Goal: Task Accomplishment & Management: Complete application form

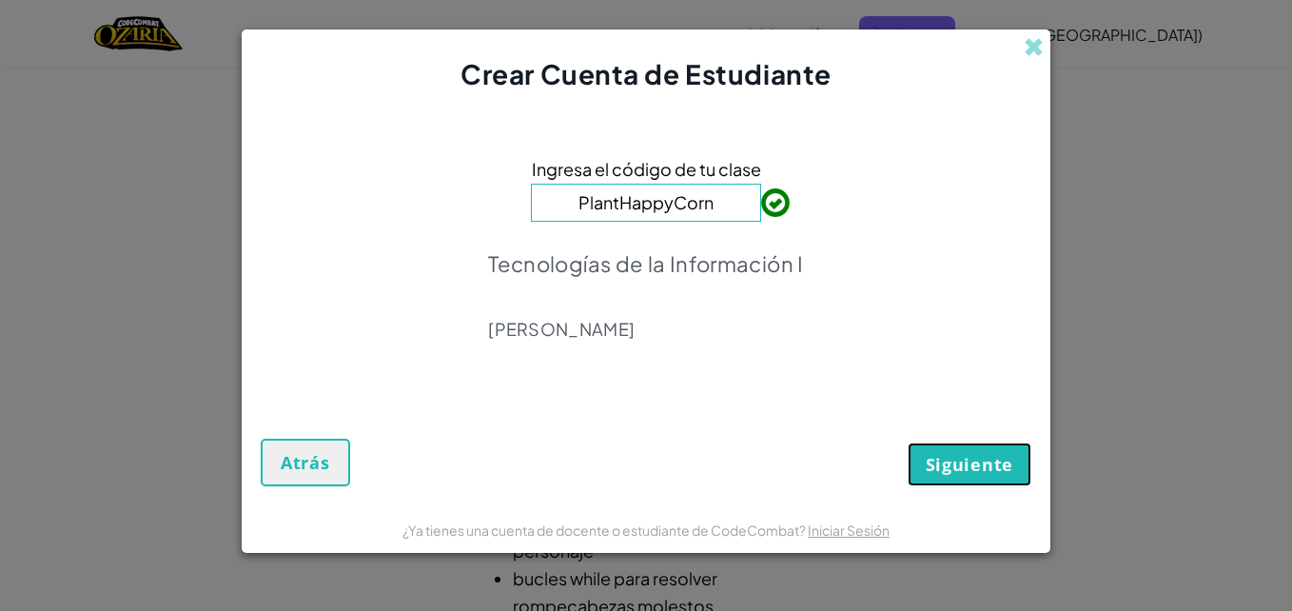
click at [920, 475] on button "Siguiente" at bounding box center [970, 464] width 124 height 44
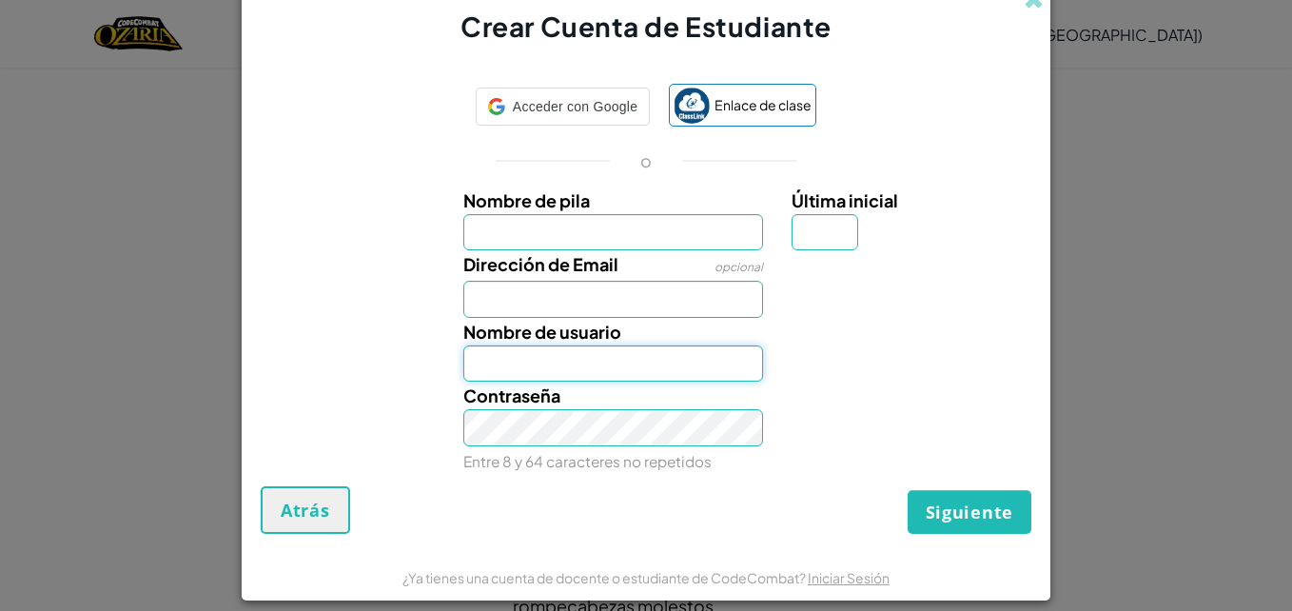
type input "[EMAIL_ADDRESS][DOMAIN_NAME]"
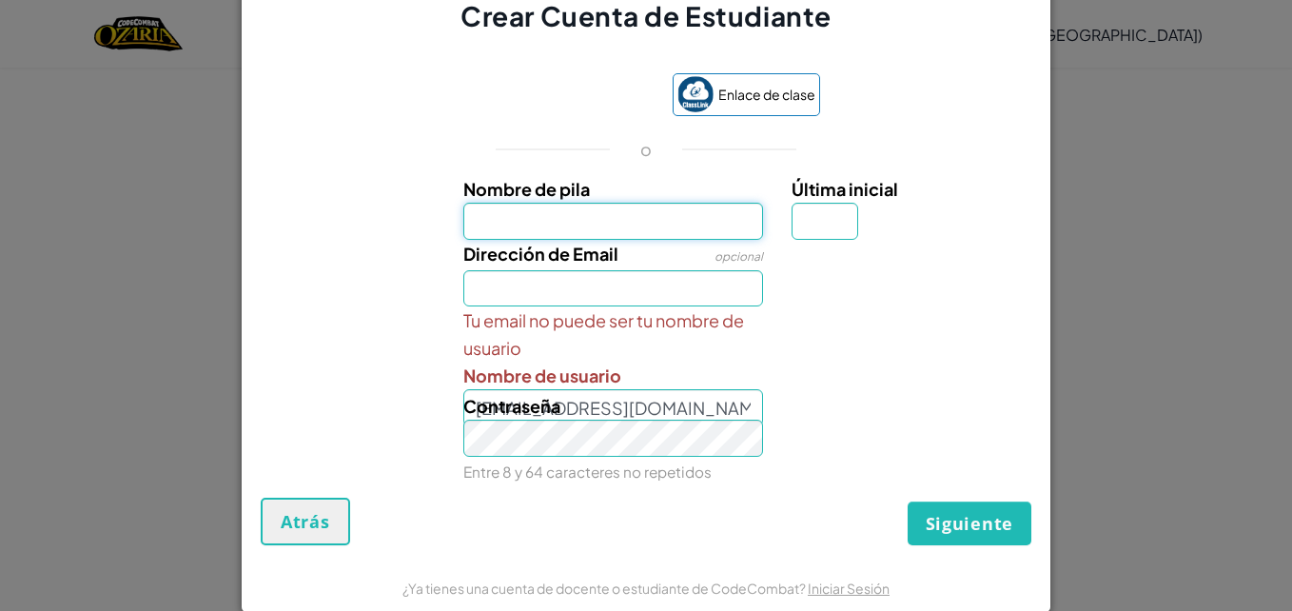
click at [624, 217] on input "Nombre de pila" at bounding box center [613, 221] width 301 height 37
type input "[PERSON_NAME]"
type input "M"
type input "[EMAIL_ADDRESS][DOMAIN_NAME]"
type input "[PERSON_NAME]"
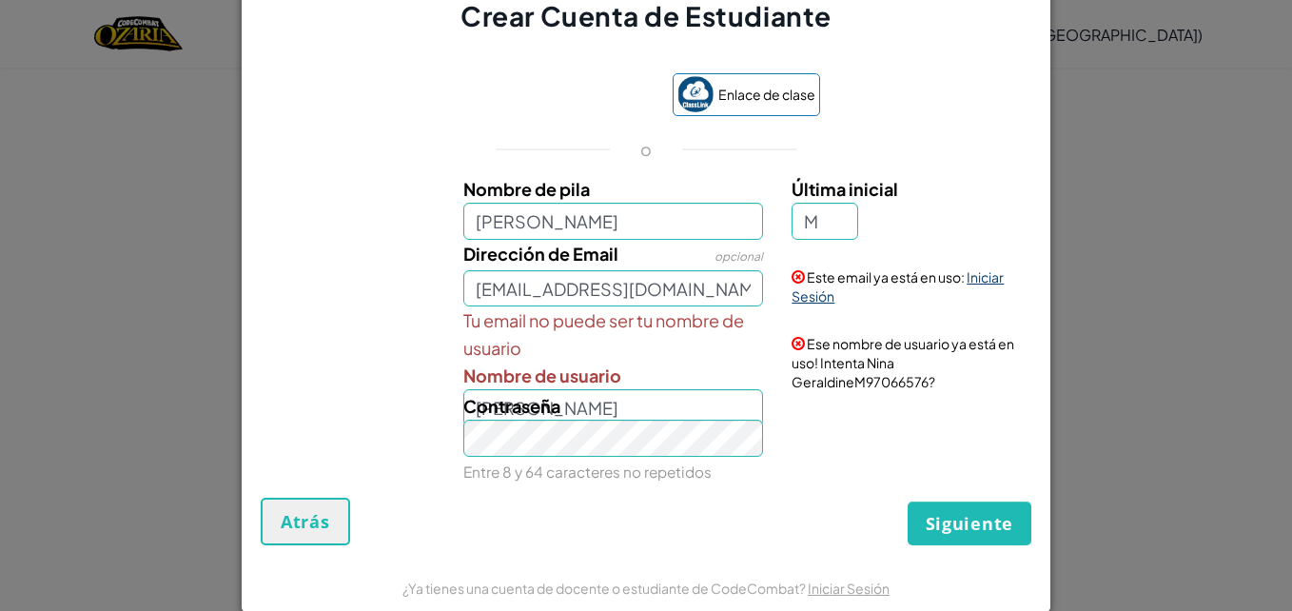
click at [972, 274] on link "Iniciar Sesión" at bounding box center [898, 286] width 212 height 36
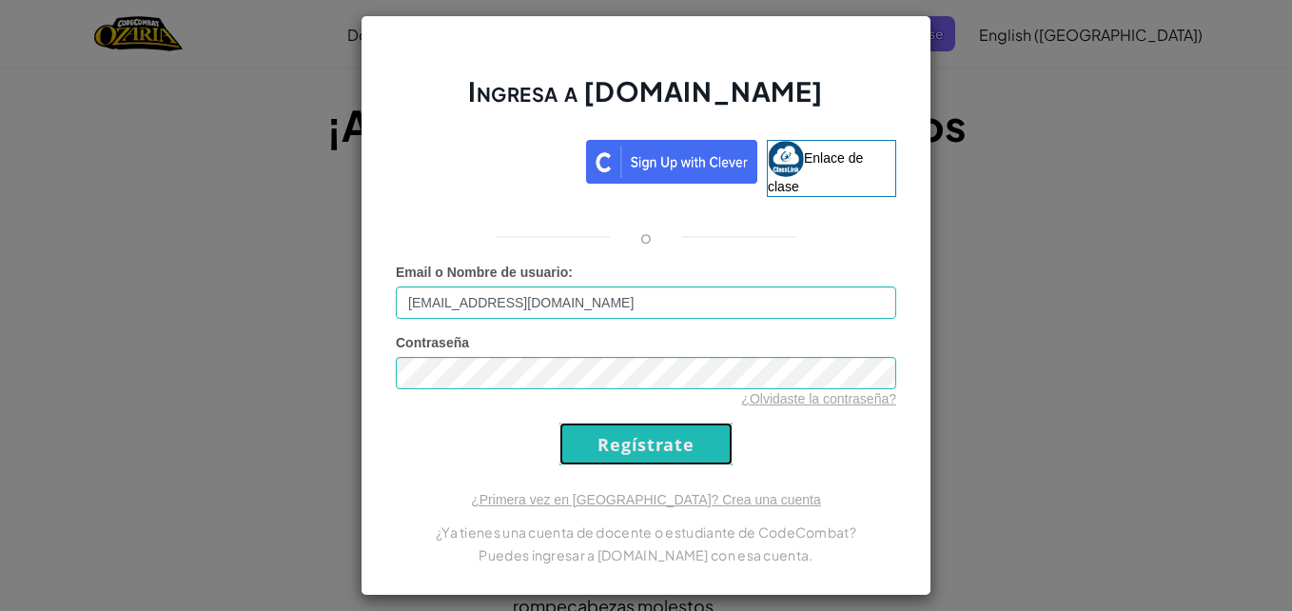
click at [626, 448] on input "Regístrate" at bounding box center [645, 443] width 173 height 43
